Goal: Find contact information: Find contact information

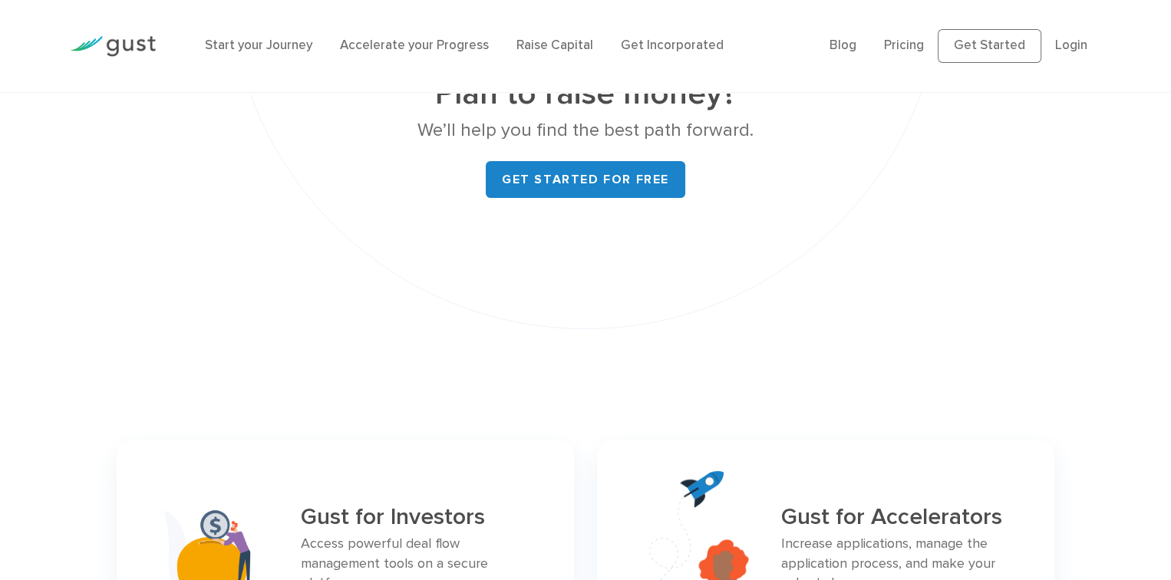
scroll to position [7060, 0]
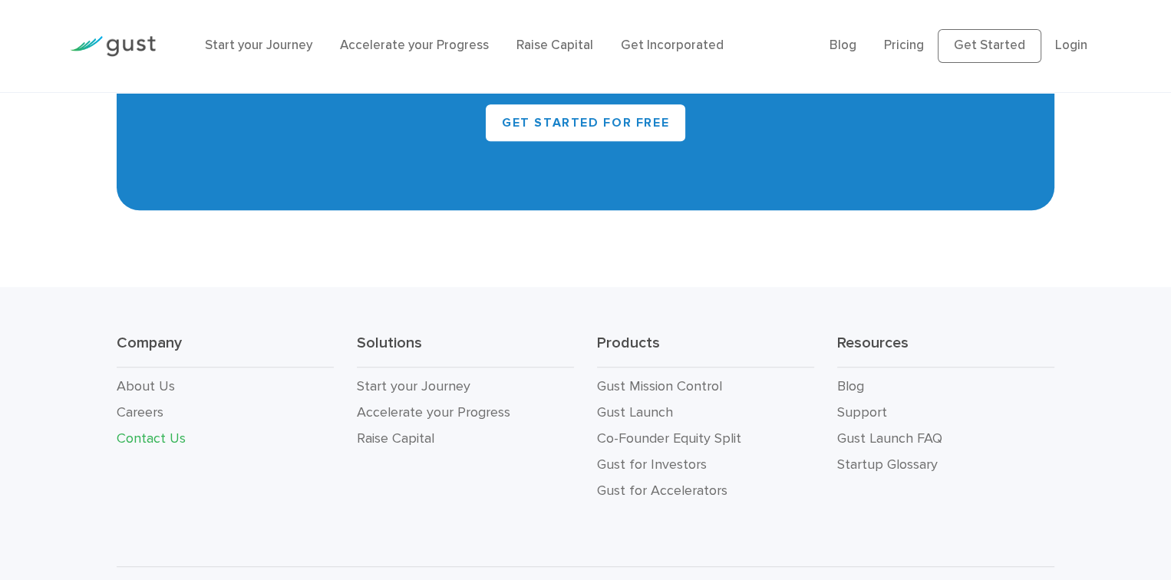
click at [147, 431] on link "Contact Us" at bounding box center [151, 439] width 69 height 16
click at [153, 431] on link "Contact Us" at bounding box center [151, 439] width 69 height 16
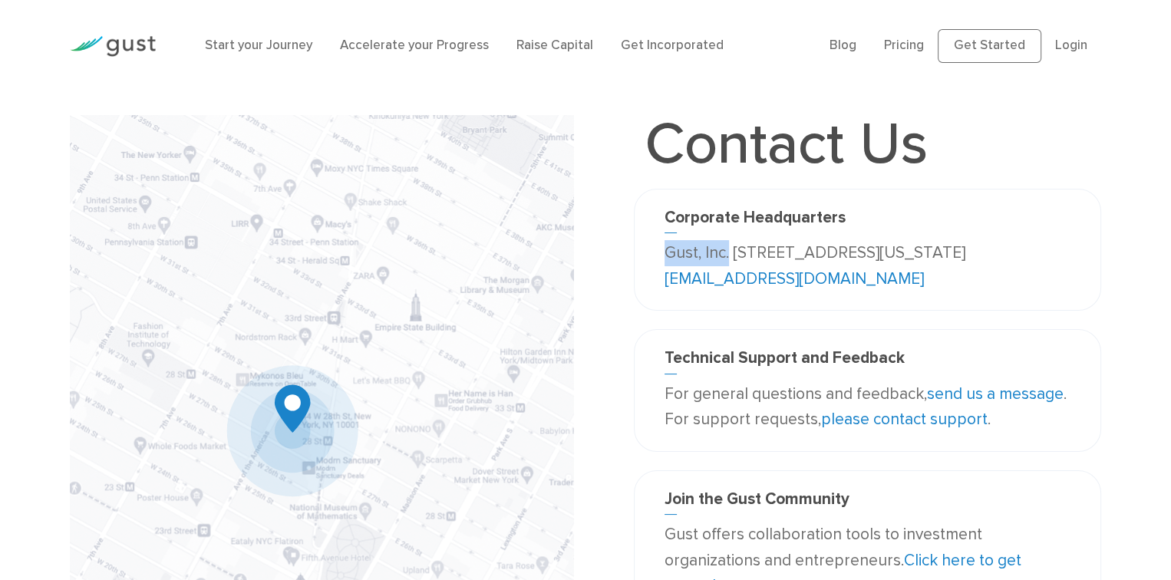
drag, startPoint x: 673, startPoint y: 255, endPoint x: 729, endPoint y: 252, distance: 56.1
click at [729, 253] on p "Gust, Inc. 188 Grand Street Second Floor New York, NY 10013 USA info@gust.com" at bounding box center [868, 265] width 406 height 51
copy p "Gust, Inc."
click at [804, 282] on link "info@gust.com" at bounding box center [794, 278] width 259 height 19
drag, startPoint x: 732, startPoint y: 250, endPoint x: 824, endPoint y: 250, distance: 92.1
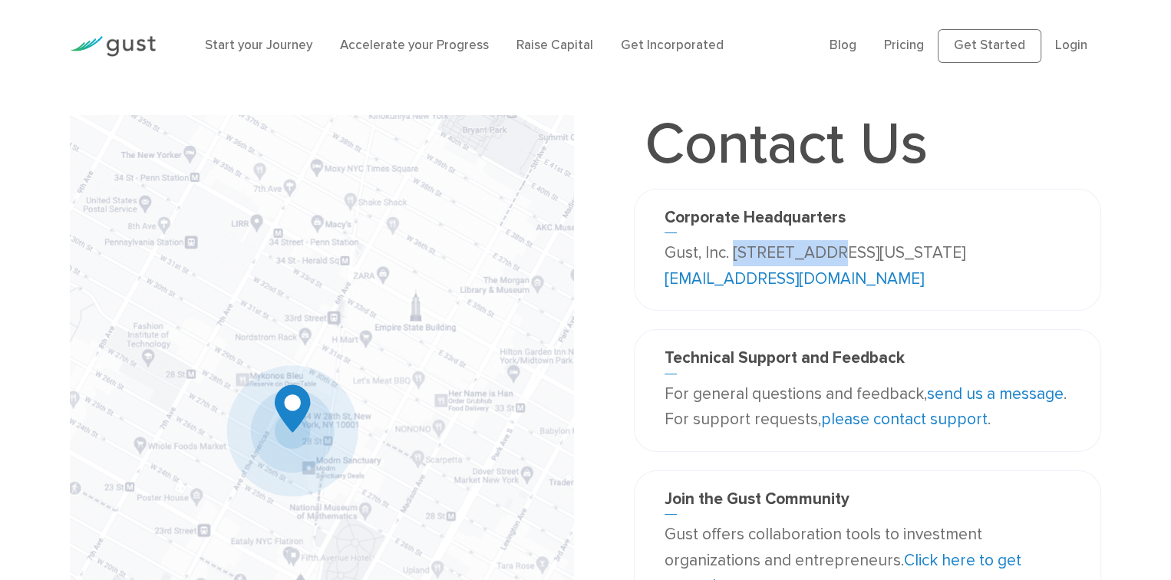
click at [824, 250] on p "Gust, Inc. 188 Grand Street Second Floor New York, NY 10013 USA info@gust.com" at bounding box center [868, 265] width 406 height 51
click at [827, 249] on p "Gust, Inc. 188 Grand Street Second Floor New York, NY 10013 USA info@gust.com" at bounding box center [868, 265] width 406 height 51
click at [752, 253] on p "Gust, Inc. 188 Grand Street Second Floor New York, NY 10013 USA info@gust.com" at bounding box center [868, 265] width 406 height 51
drag, startPoint x: 737, startPoint y: 251, endPoint x: 738, endPoint y: 276, distance: 25.3
click at [738, 276] on p "Gust, Inc. 188 Grand Street Second Floor New York, NY 10013 USA info@gust.com" at bounding box center [868, 265] width 406 height 51
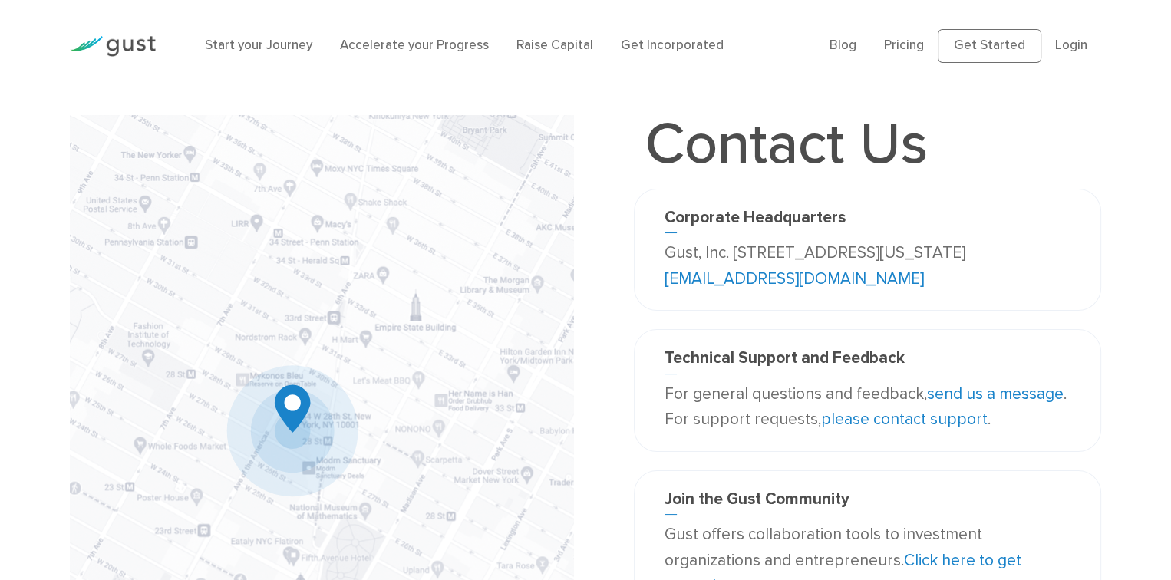
drag, startPoint x: 738, startPoint y: 276, endPoint x: 738, endPoint y: 253, distance: 23.0
click at [738, 253] on p "Gust, Inc. 188 Grand Street Second Floor New York, NY 10013 USA info@gust.com" at bounding box center [868, 265] width 406 height 51
click at [734, 253] on p "Gust, Inc. 188 Grand Street Second Floor New York, NY 10013 USA info@gust.com" at bounding box center [868, 265] width 406 height 51
drag, startPoint x: 732, startPoint y: 250, endPoint x: 742, endPoint y: 271, distance: 23.0
click at [742, 271] on p "Gust, Inc. 188 Grand Street Second Floor New York, NY 10013 USA info@gust.com" at bounding box center [868, 265] width 406 height 51
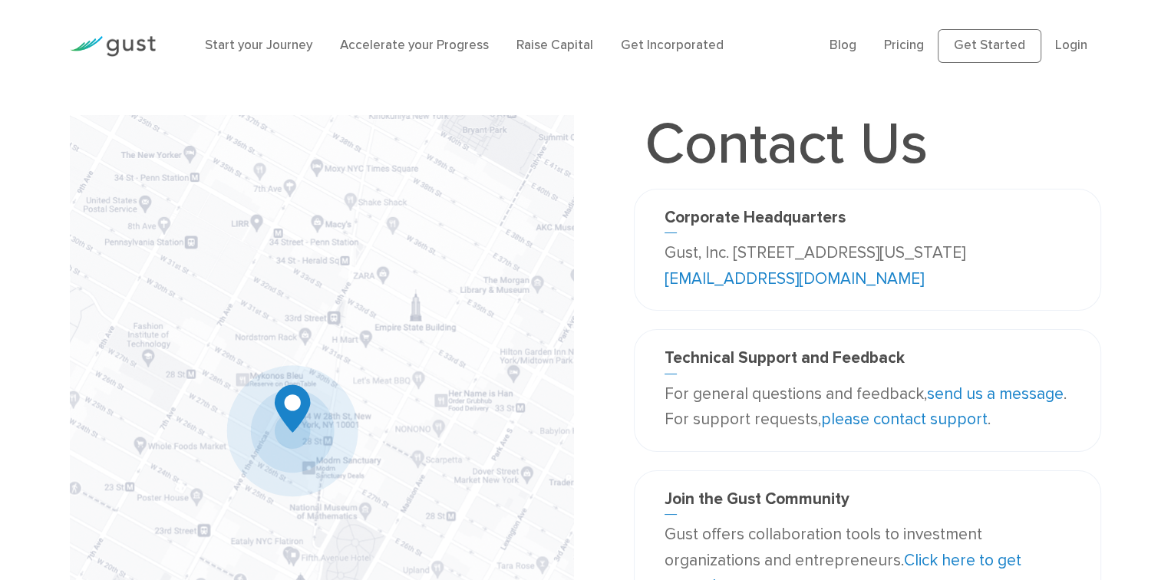
copy p "188 Grand Street Second Floor New York, NY 10013 USA"
click at [525, 39] on link "Raise Capital" at bounding box center [555, 45] width 77 height 15
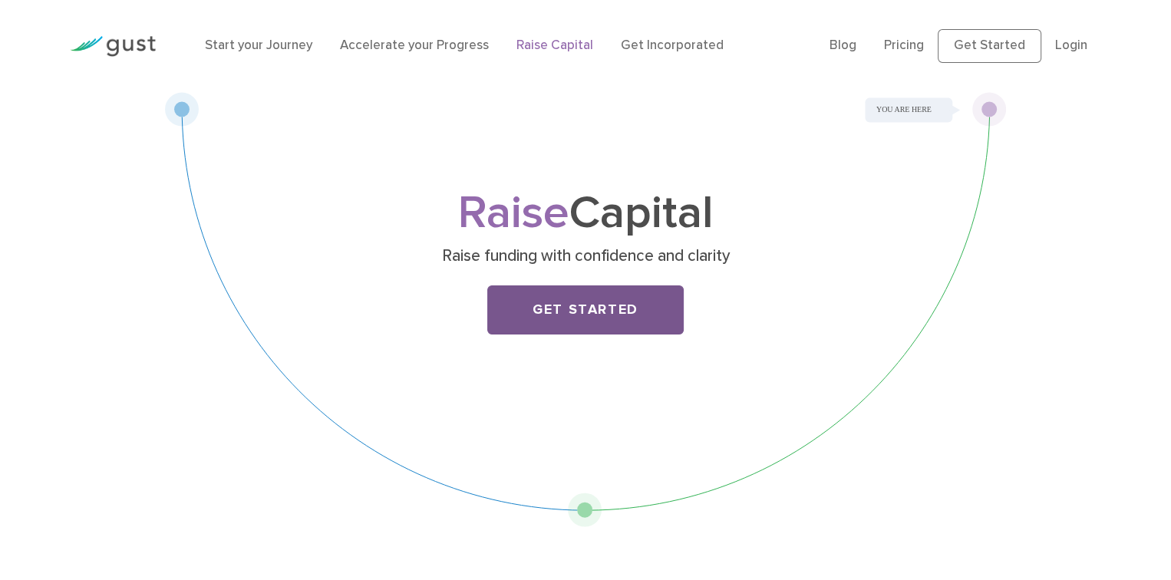
click at [618, 295] on link "Get Started" at bounding box center [585, 310] width 197 height 49
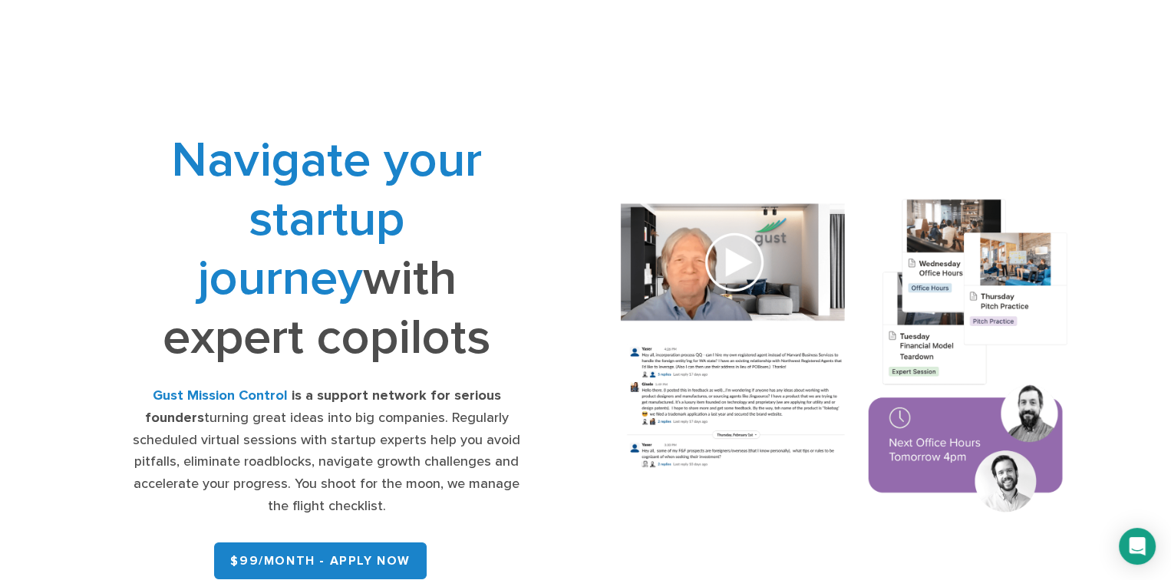
click at [537, 215] on div "Navigate your startup journey with expert copilots Gust Mission Control is a su…" at bounding box center [327, 357] width 518 height 455
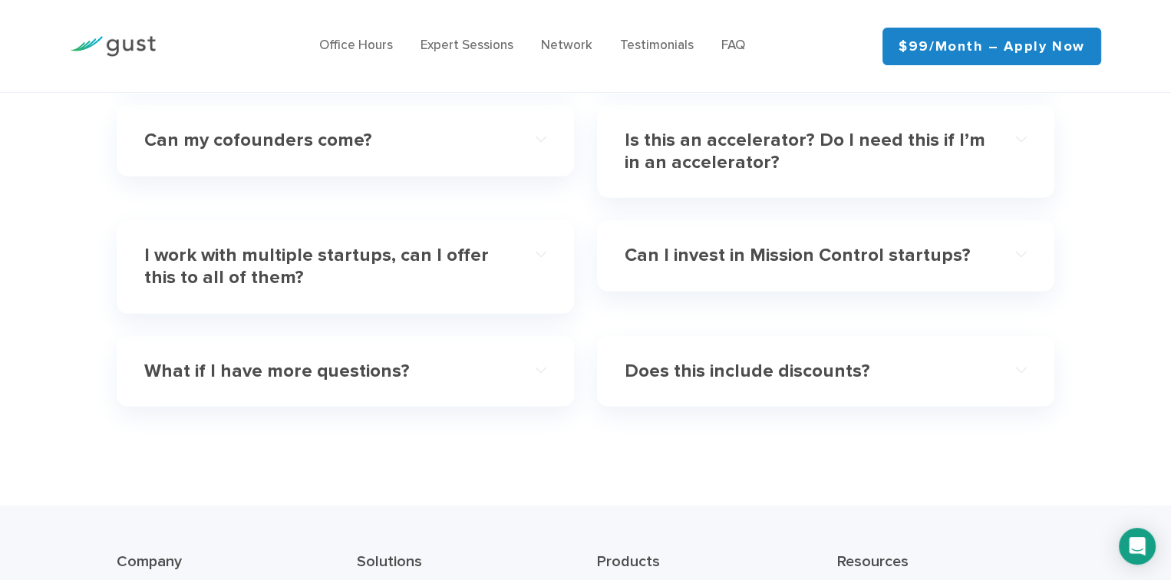
scroll to position [5087, 0]
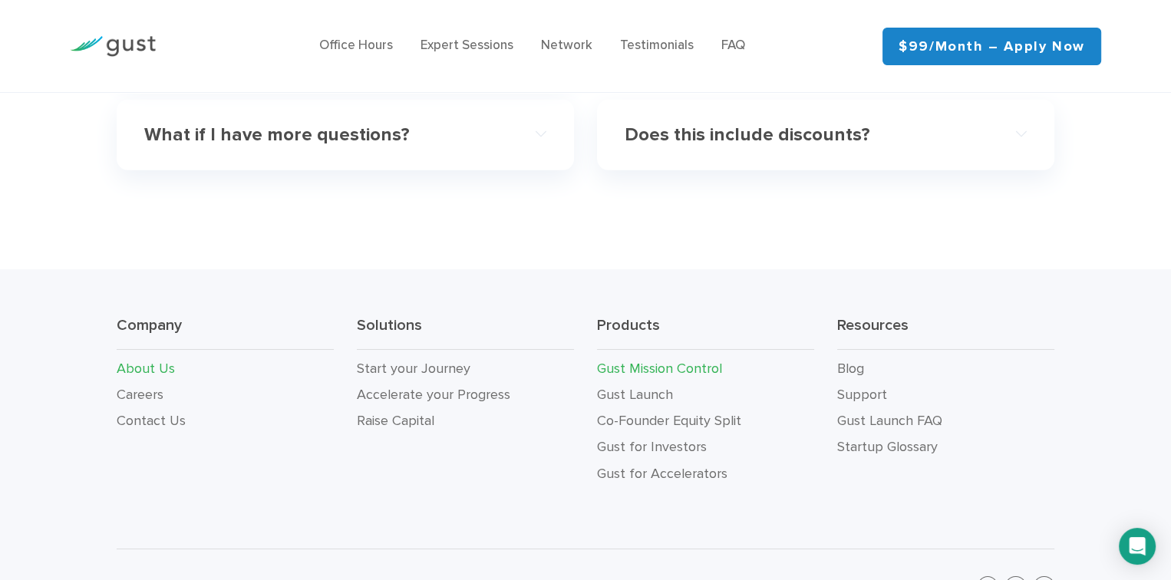
click at [138, 361] on link "About Us" at bounding box center [146, 369] width 58 height 16
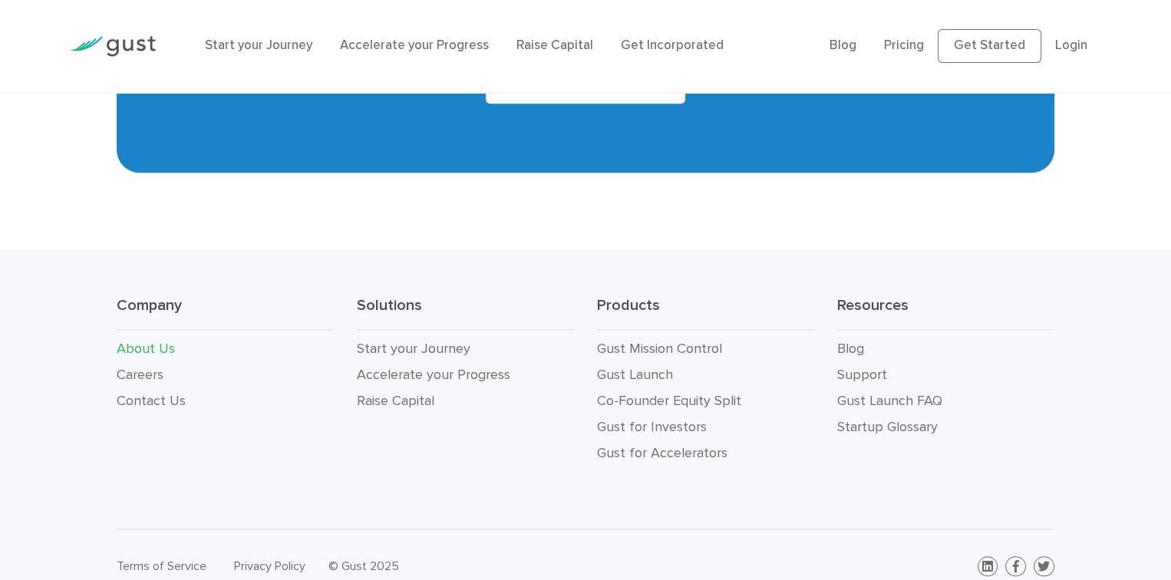
scroll to position [1597, 0]
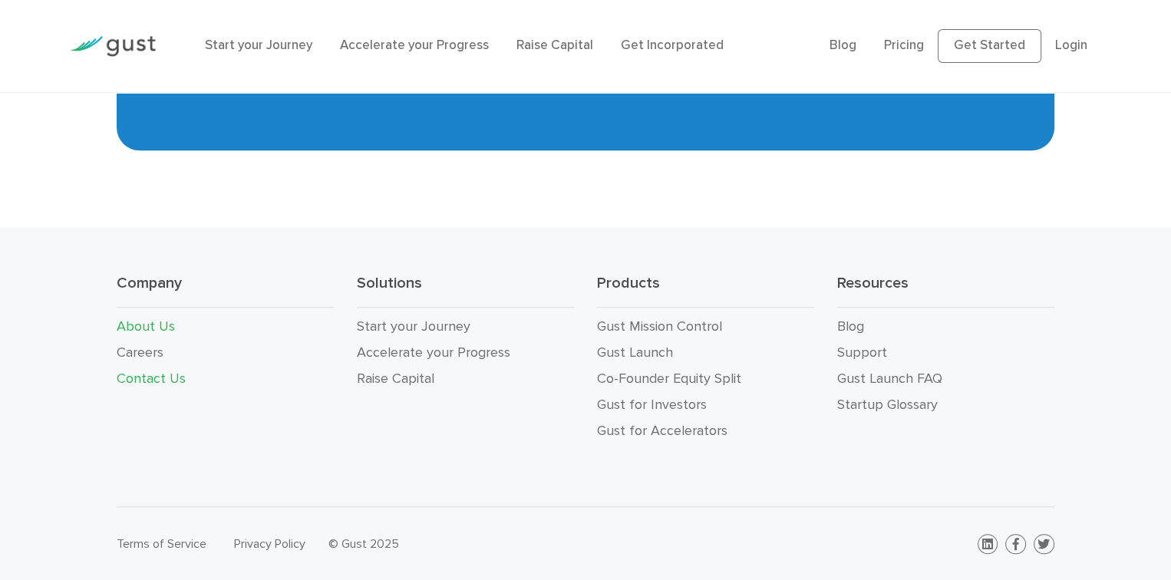
click at [144, 374] on link "Contact Us" at bounding box center [151, 379] width 69 height 16
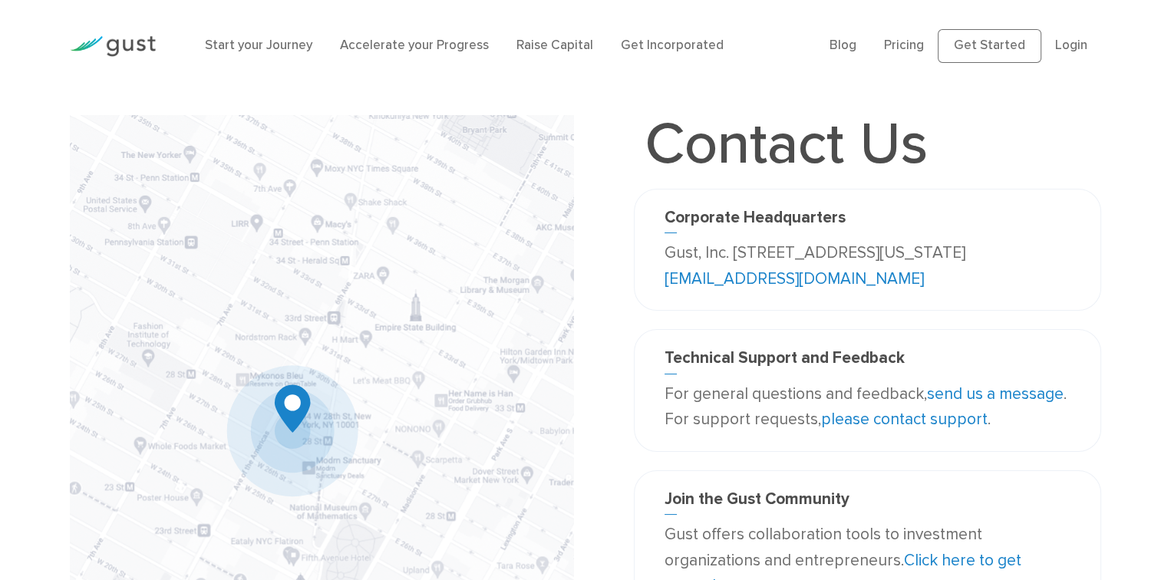
drag, startPoint x: 656, startPoint y: 253, endPoint x: 736, endPoint y: 275, distance: 83.4
click at [736, 275] on div "Corporate Headquarters Gust, Inc. 188 Grand Street Second Floor New York, NY 10…" at bounding box center [867, 250] width 429 height 84
copy p "Gust, Inc. 188 Grand Street Second Floor New York, NY 10013 USA"
click at [657, 167] on h1 "Contact Us" at bounding box center [787, 144] width 306 height 58
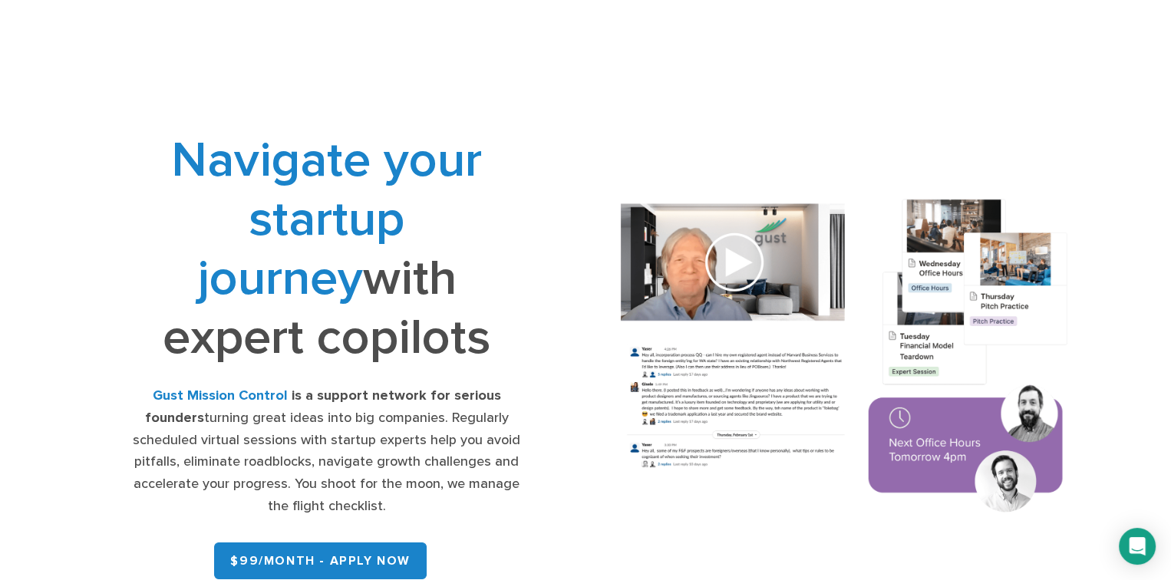
click at [540, 260] on div "Navigate your startup journey with expert copilots Gust Mission Control is a su…" at bounding box center [327, 357] width 518 height 455
